Goal: Transaction & Acquisition: Purchase product/service

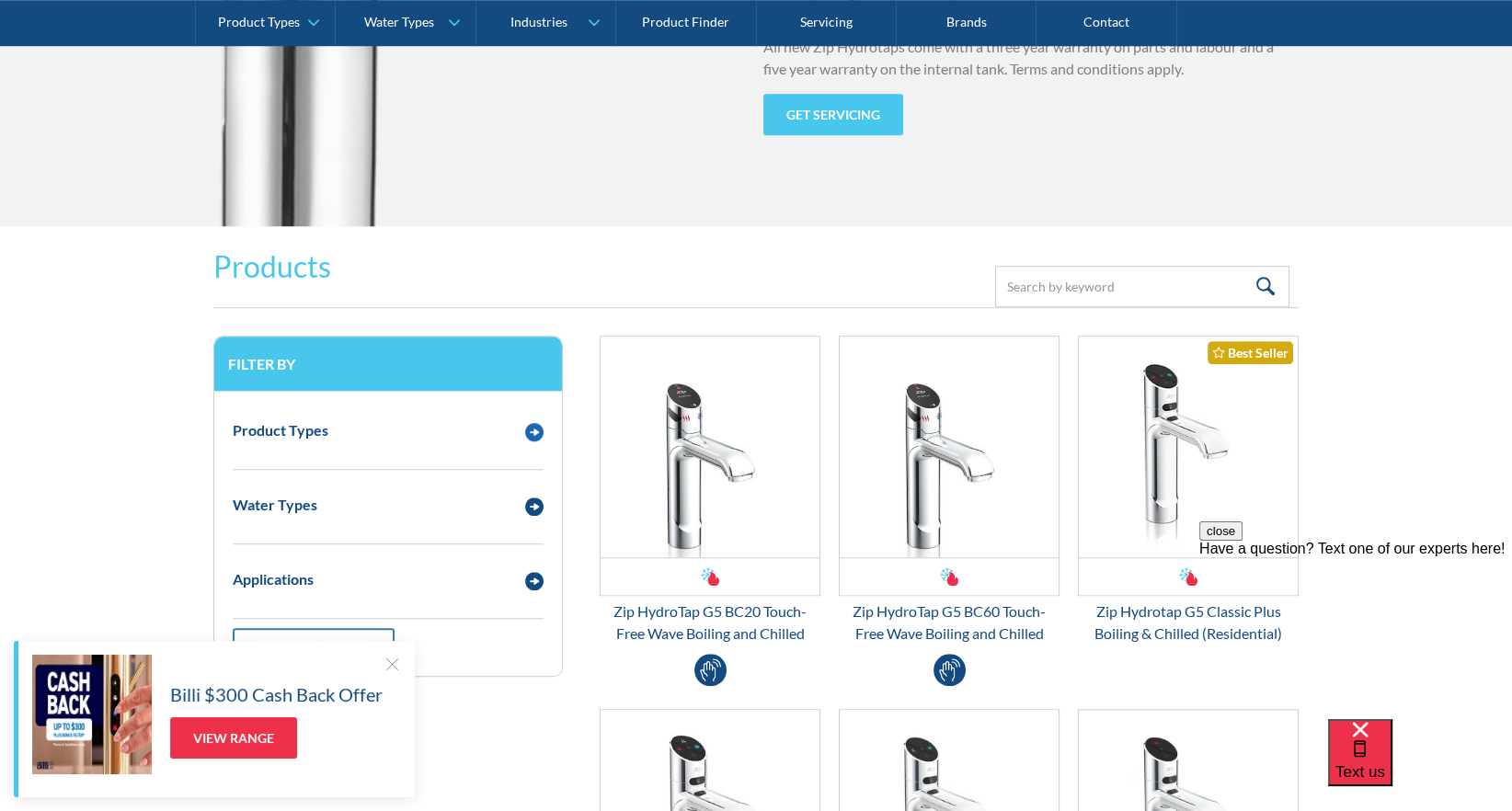
scroll to position [2205, 0]
click at [349, 431] on div "Product Types" at bounding box center [370, 430] width 292 height 23
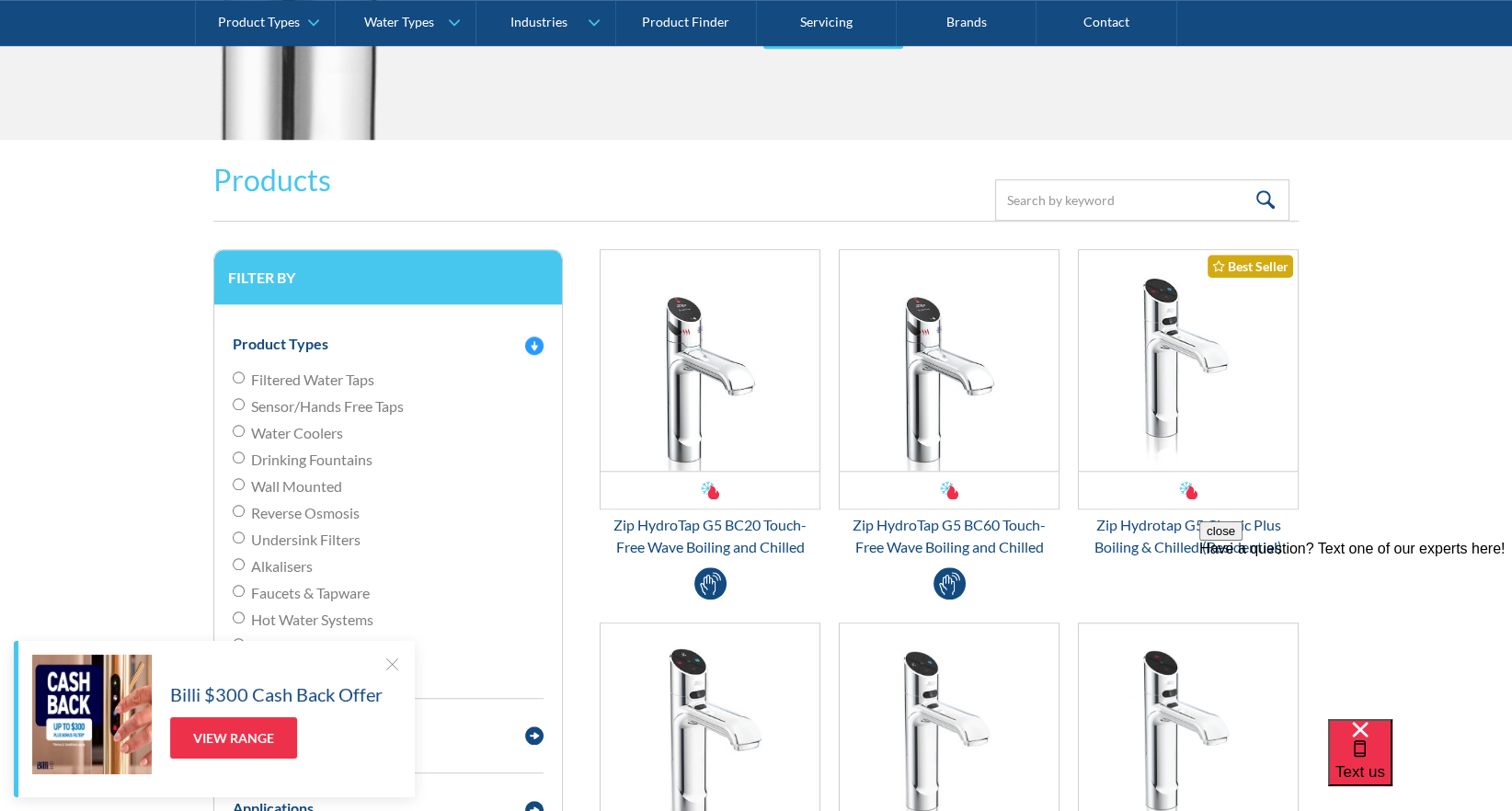
scroll to position [2390, 0]
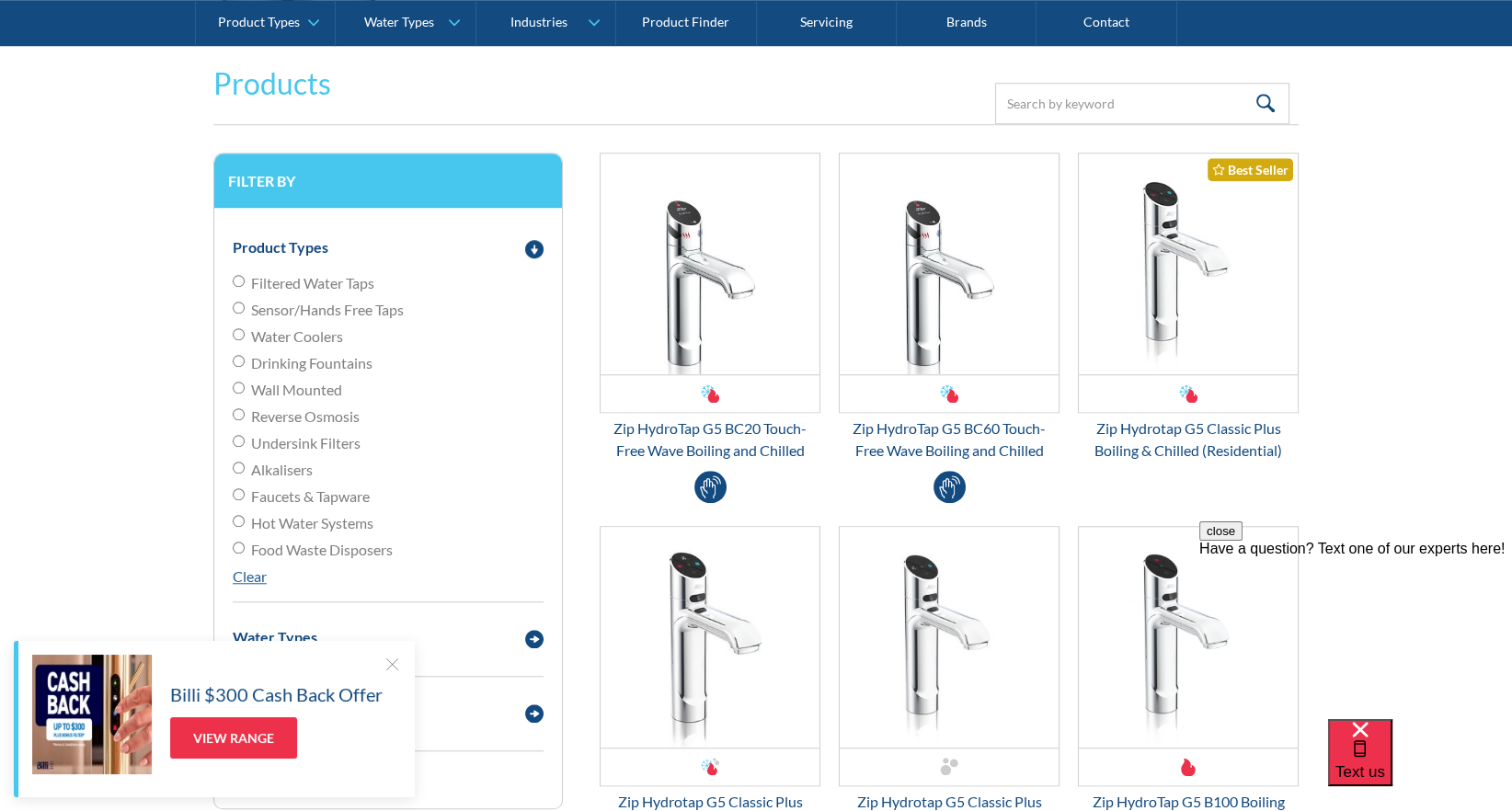
click at [289, 276] on span "Filtered Water Taps" at bounding box center [313, 282] width 124 height 22
click at [244, 276] on input "Filtered Water Taps" at bounding box center [238, 280] width 12 height 12
radio input "true"
click at [671, 275] on img "Email Form 3" at bounding box center [709, 264] width 219 height 221
